Goal: Check status: Check status

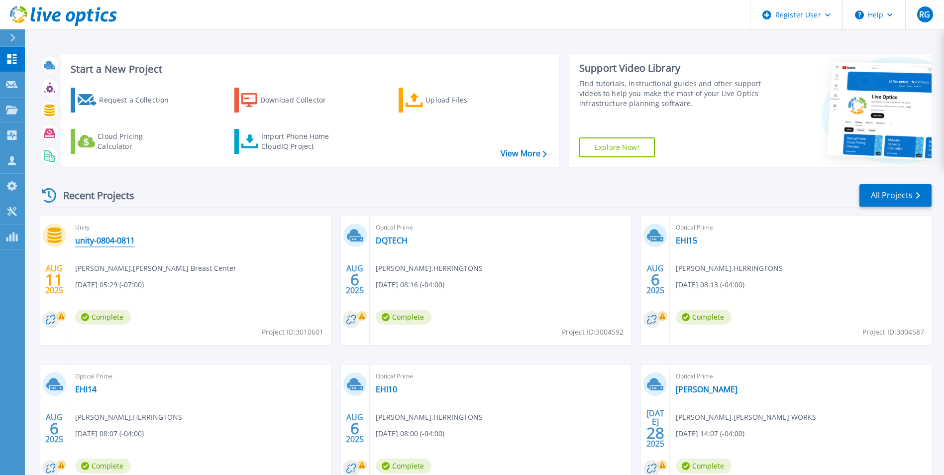
click at [102, 242] on link "unity-0804-0811" at bounding box center [105, 240] width 60 height 10
click at [403, 240] on link "DQTECH" at bounding box center [392, 240] width 32 height 10
click at [88, 235] on link "unity-0804-0811" at bounding box center [105, 240] width 60 height 10
